Goal: Information Seeking & Learning: Learn about a topic

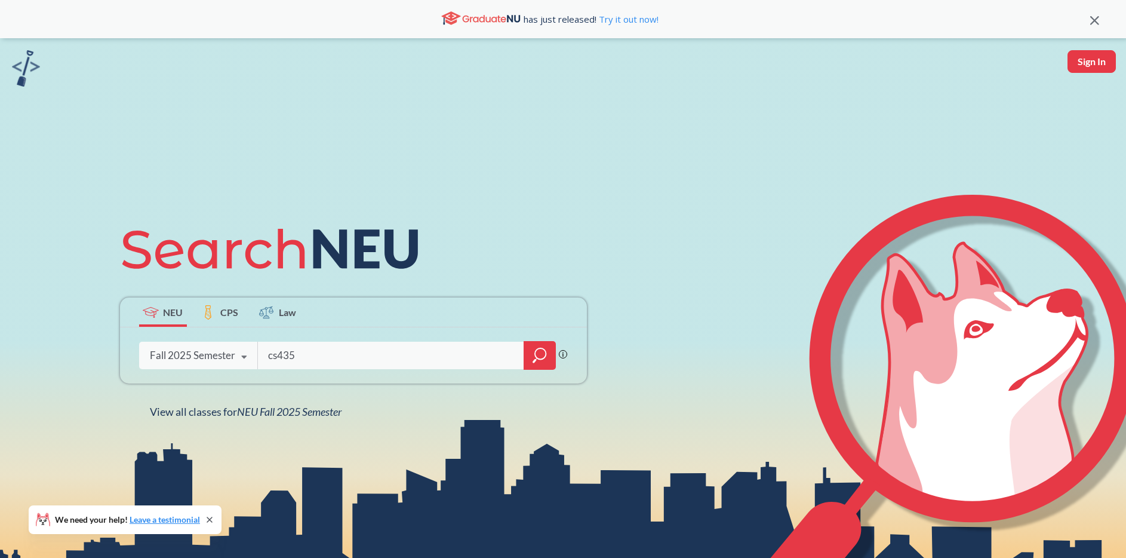
type input "cs4350"
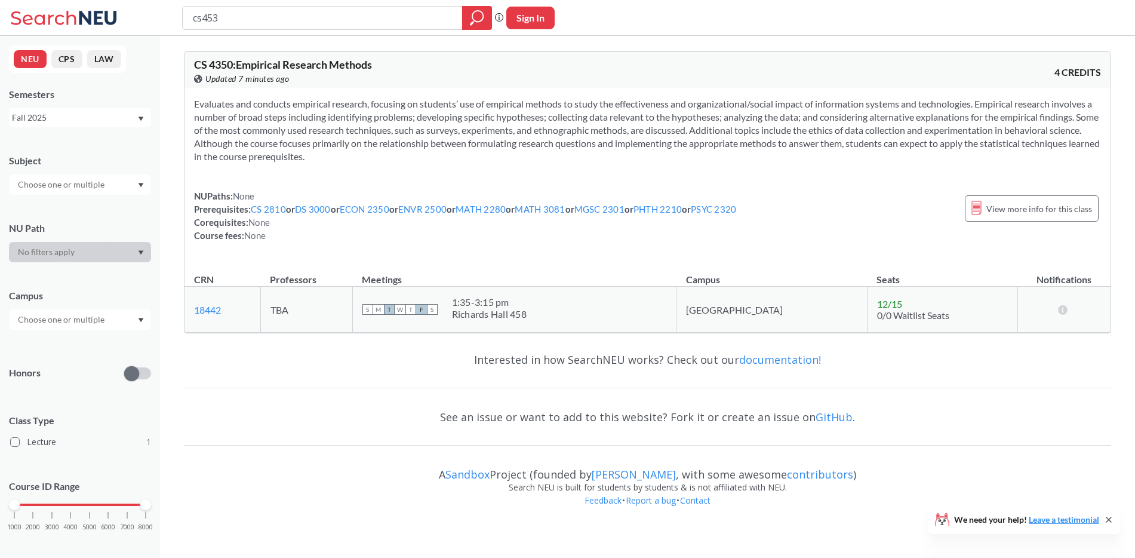
type input "cs4530"
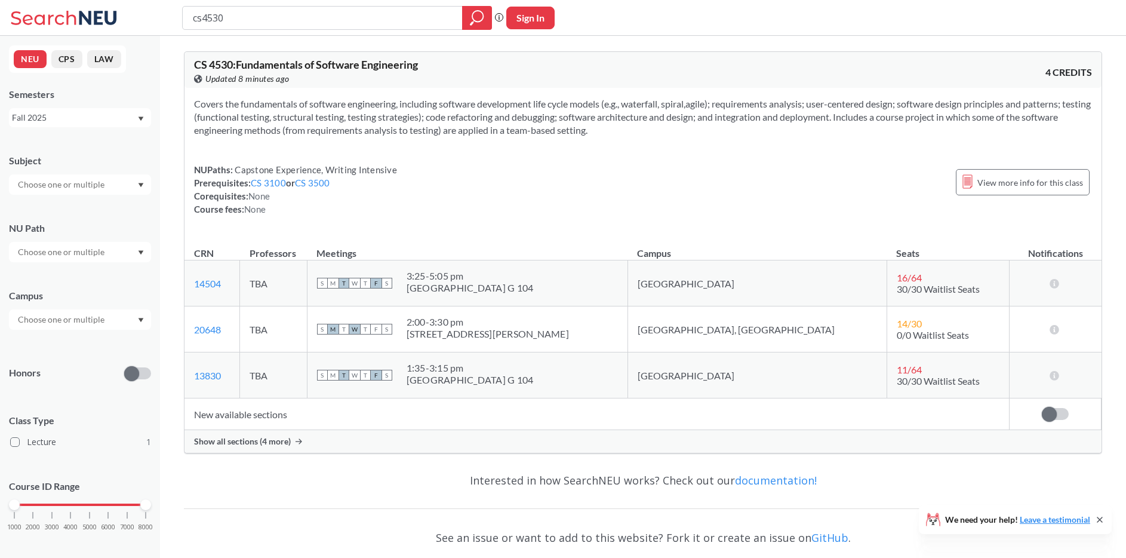
click at [269, 439] on span "Show all sections (4 more)" at bounding box center [242, 441] width 97 height 11
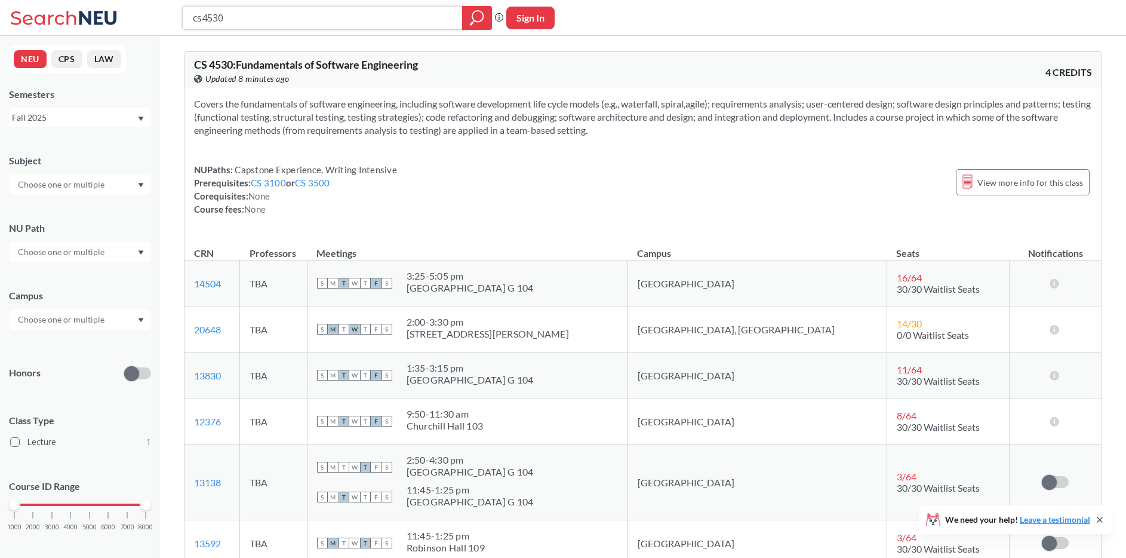
click at [235, 22] on input "cs4530" at bounding box center [323, 18] width 262 height 20
type input "cs5010"
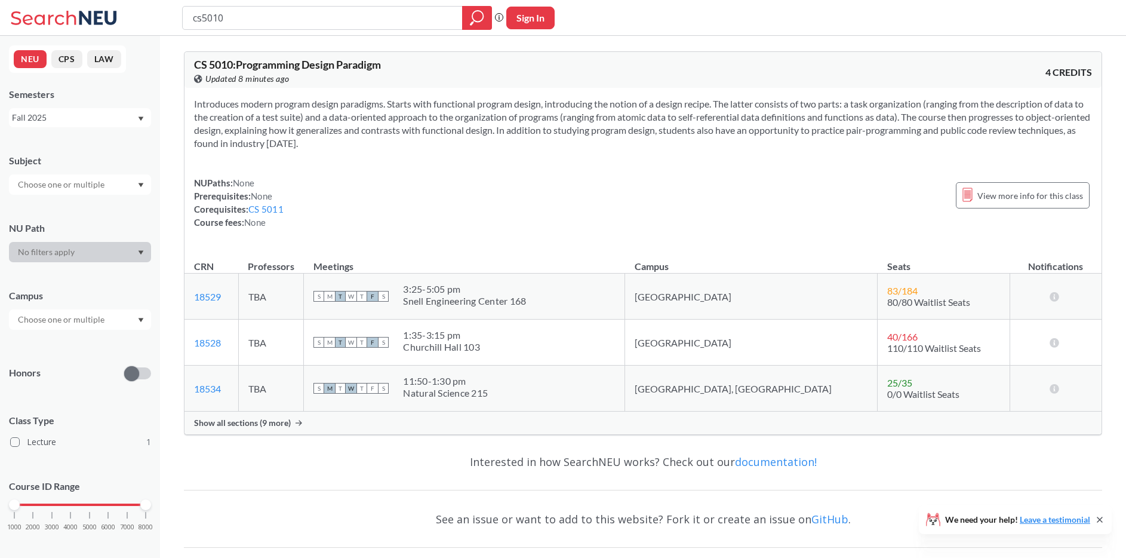
click at [242, 425] on span "Show all sections (9 more)" at bounding box center [242, 422] width 97 height 11
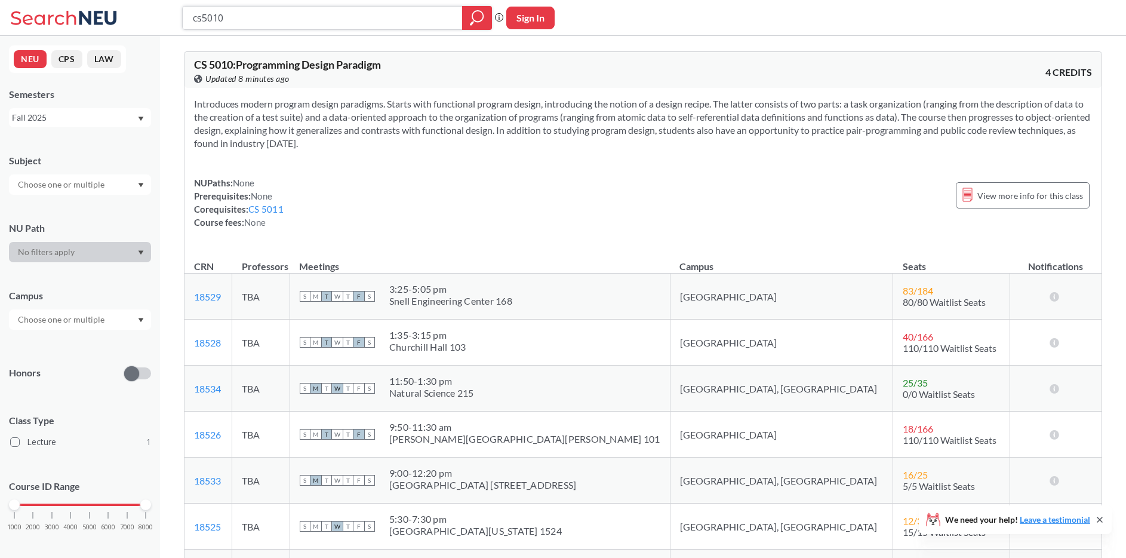
click at [284, 20] on input "cs5010" at bounding box center [323, 18] width 262 height 20
type input "cs5500"
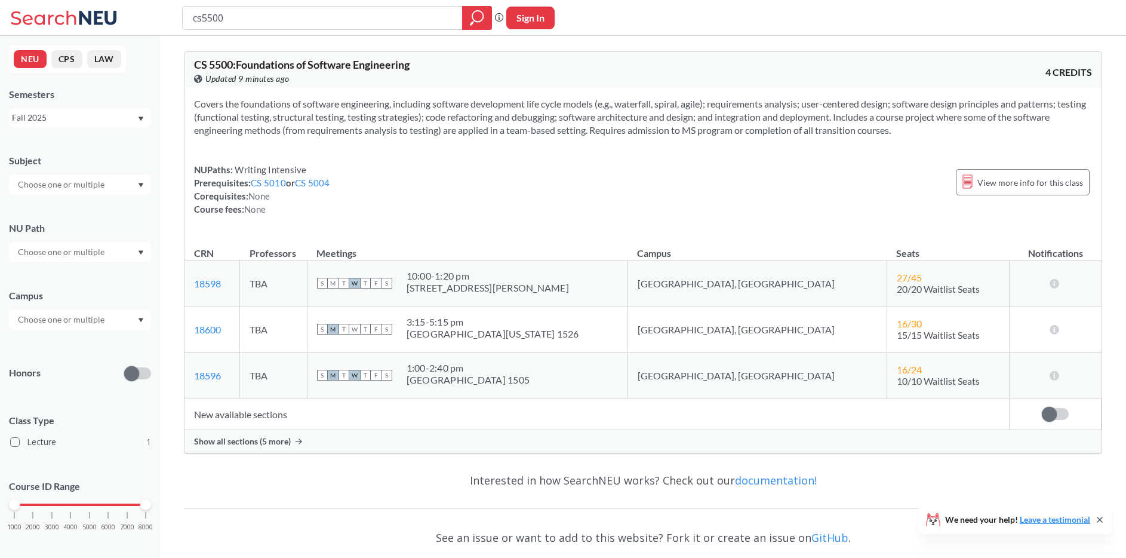
click at [258, 411] on td "New available sections" at bounding box center [596, 414] width 825 height 32
click at [256, 440] on span "Show all sections (5 more)" at bounding box center [242, 441] width 97 height 11
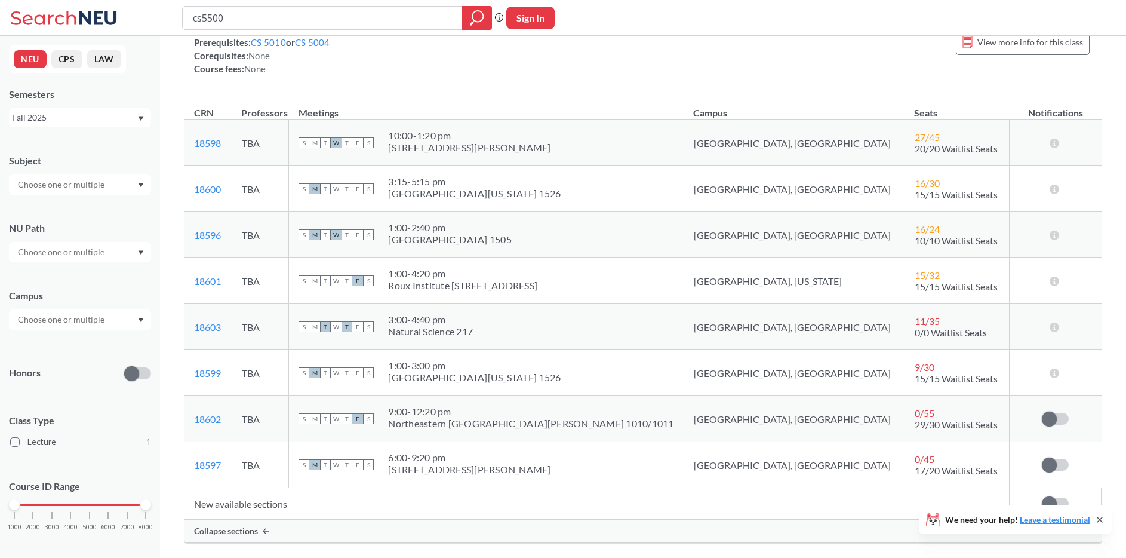
scroll to position [152, 0]
